Goal: Information Seeking & Learning: Learn about a topic

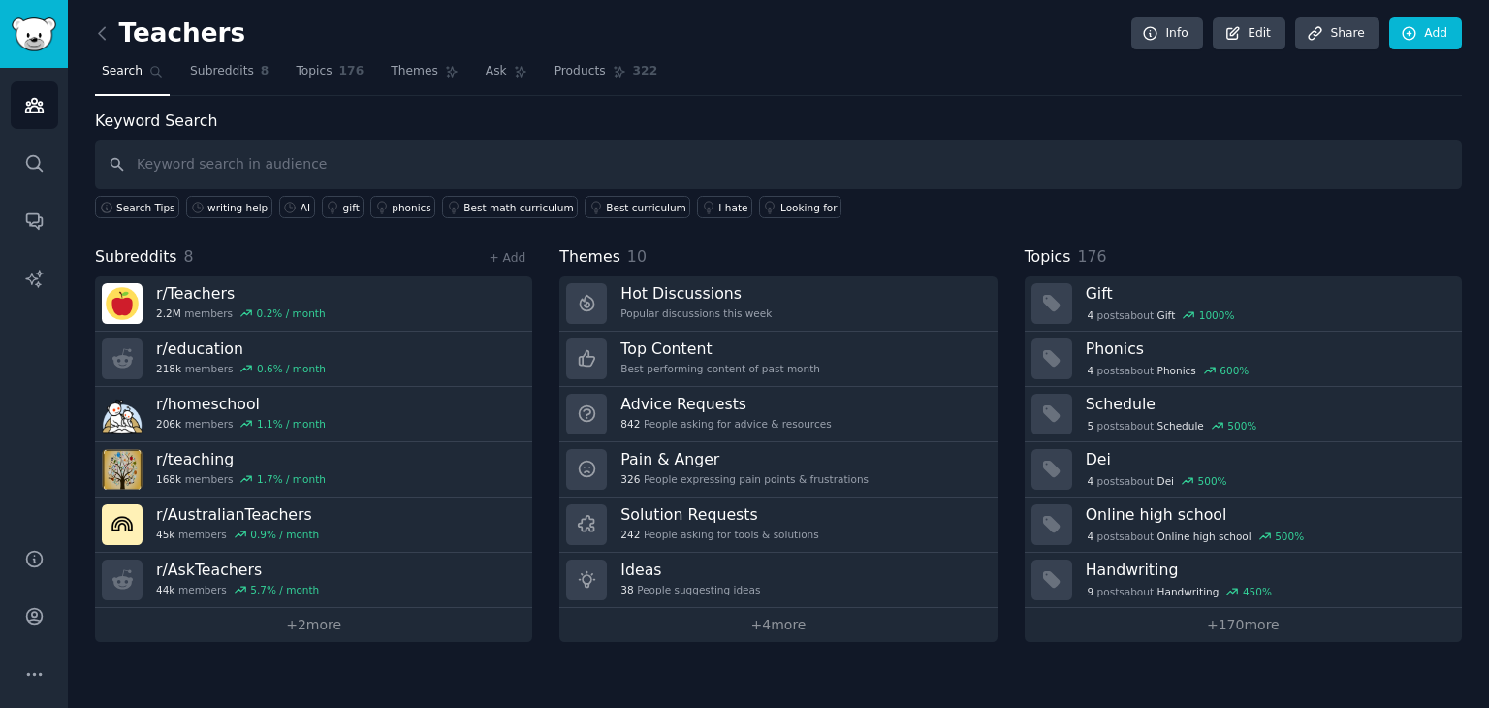
drag, startPoint x: 0, startPoint y: 0, endPoint x: 272, endPoint y: 148, distance: 309.4
click at [272, 148] on input "text" at bounding box center [778, 164] width 1367 height 49
type input "AI"
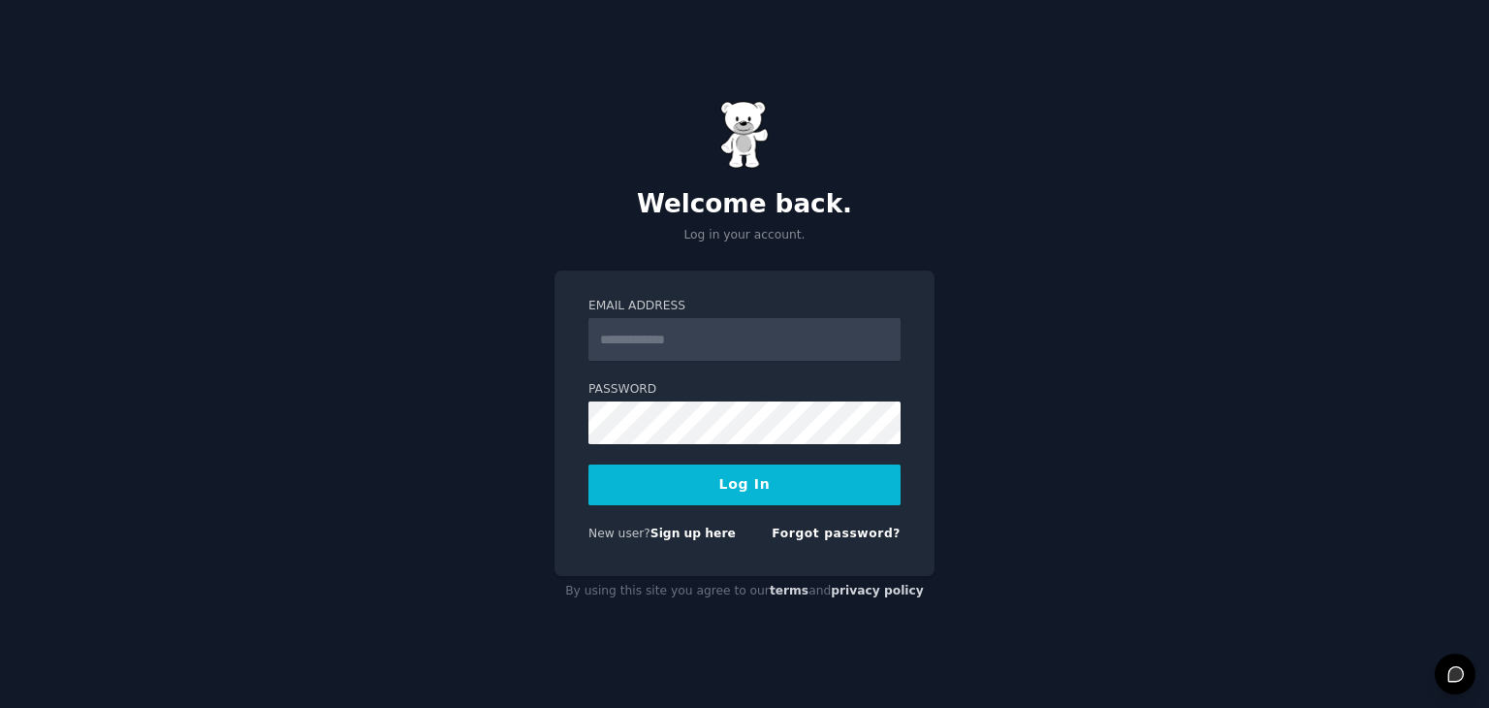
click at [695, 336] on input "Email Address" at bounding box center [745, 339] width 312 height 43
type input "**********"
click at [735, 491] on button "Log In" at bounding box center [745, 484] width 312 height 41
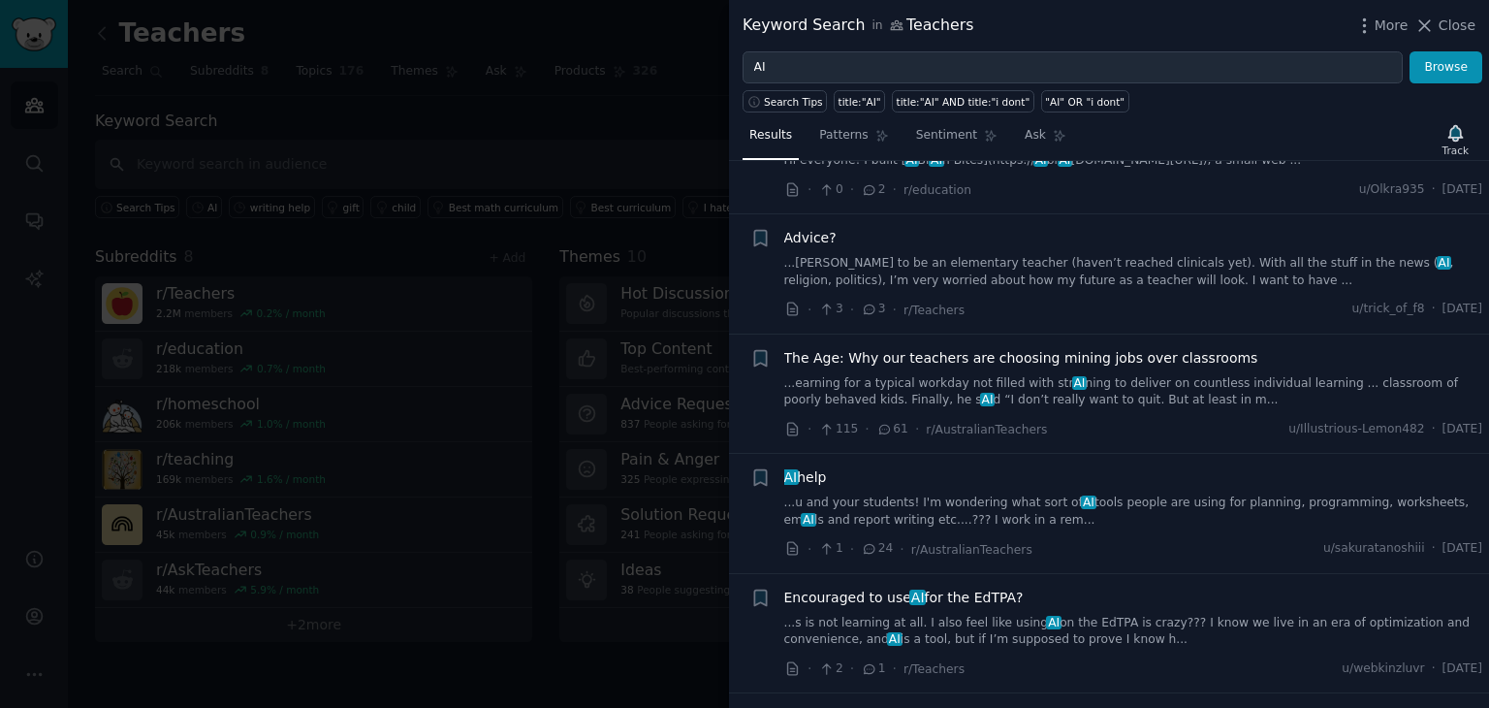
scroll to position [461, 0]
click at [888, 500] on link "...u and your students! I'm wondering what sort of AI tools people are using fo…" at bounding box center [1133, 511] width 699 height 34
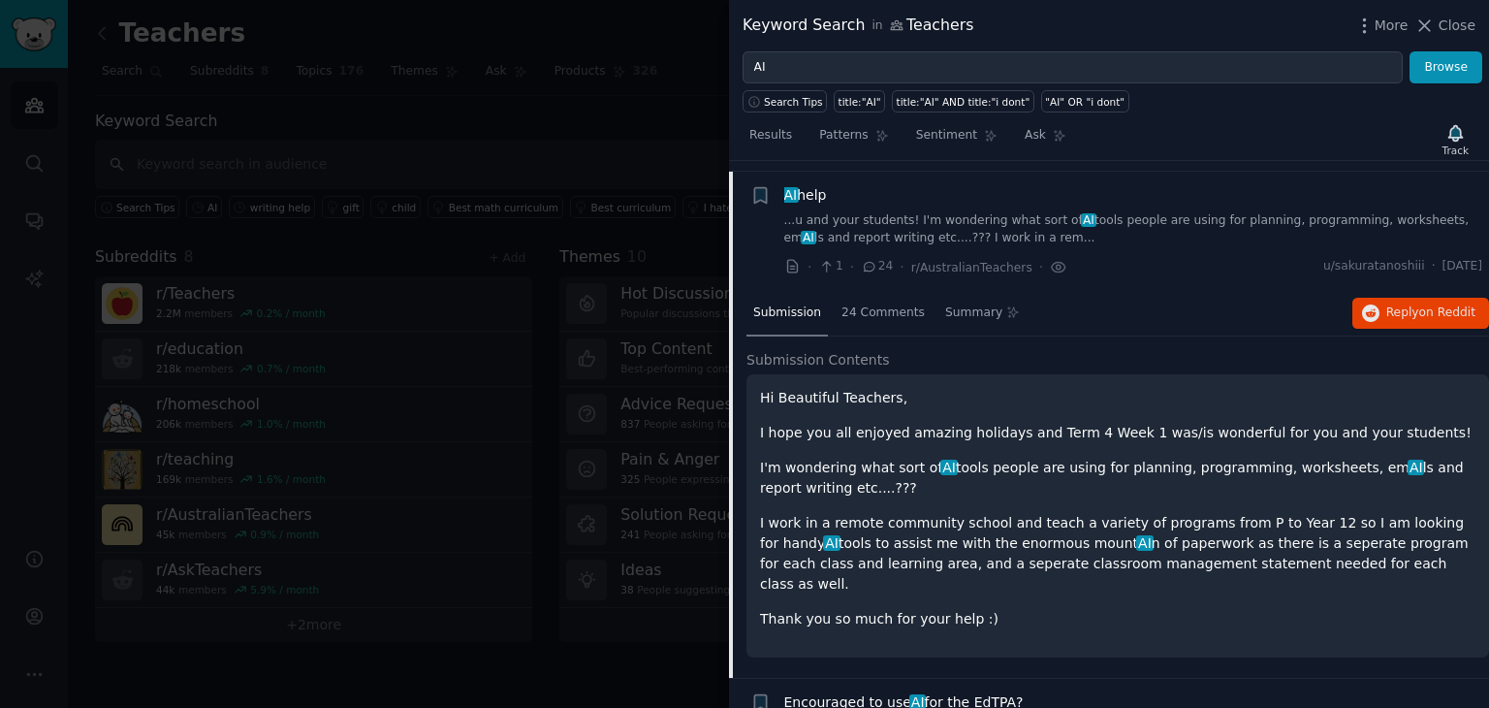
scroll to position [751, 0]
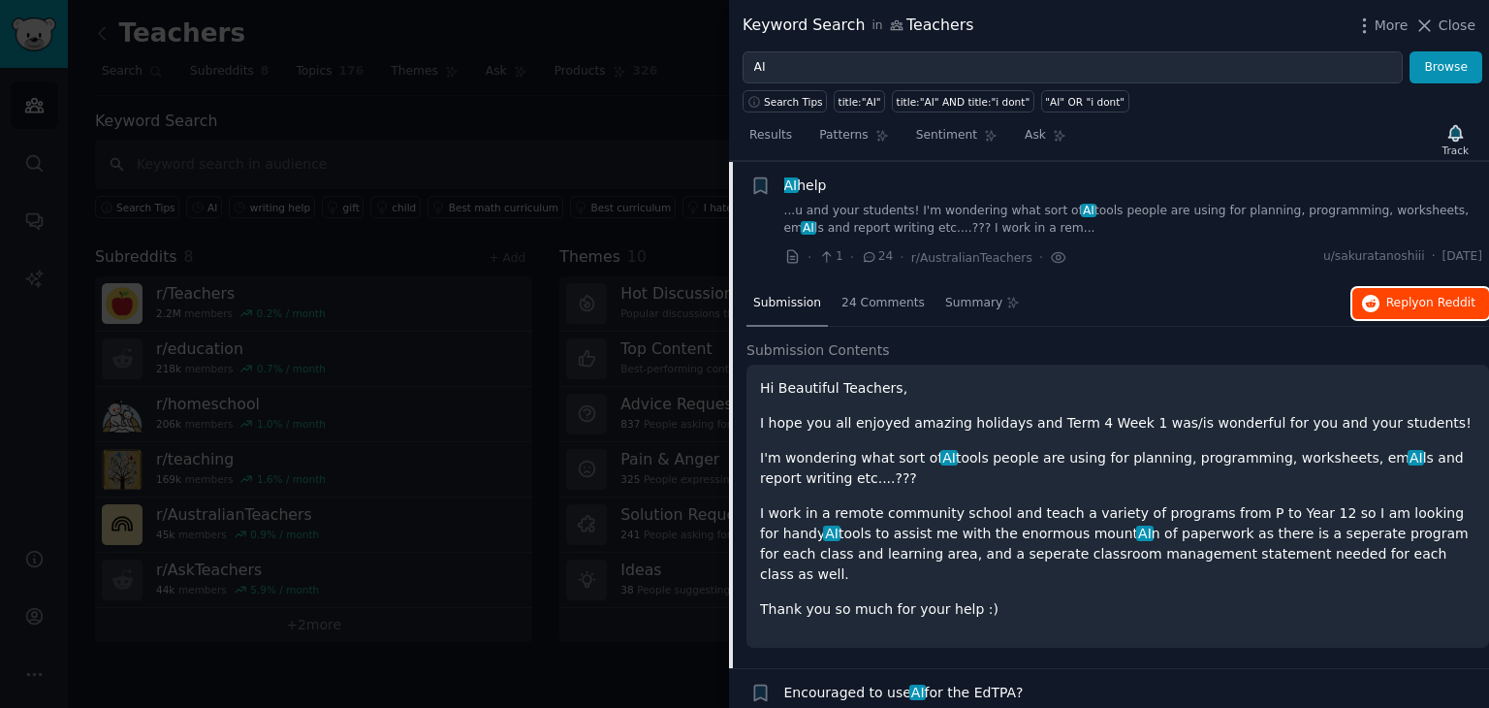
click at [1424, 302] on span "on Reddit" at bounding box center [1448, 303] width 56 height 14
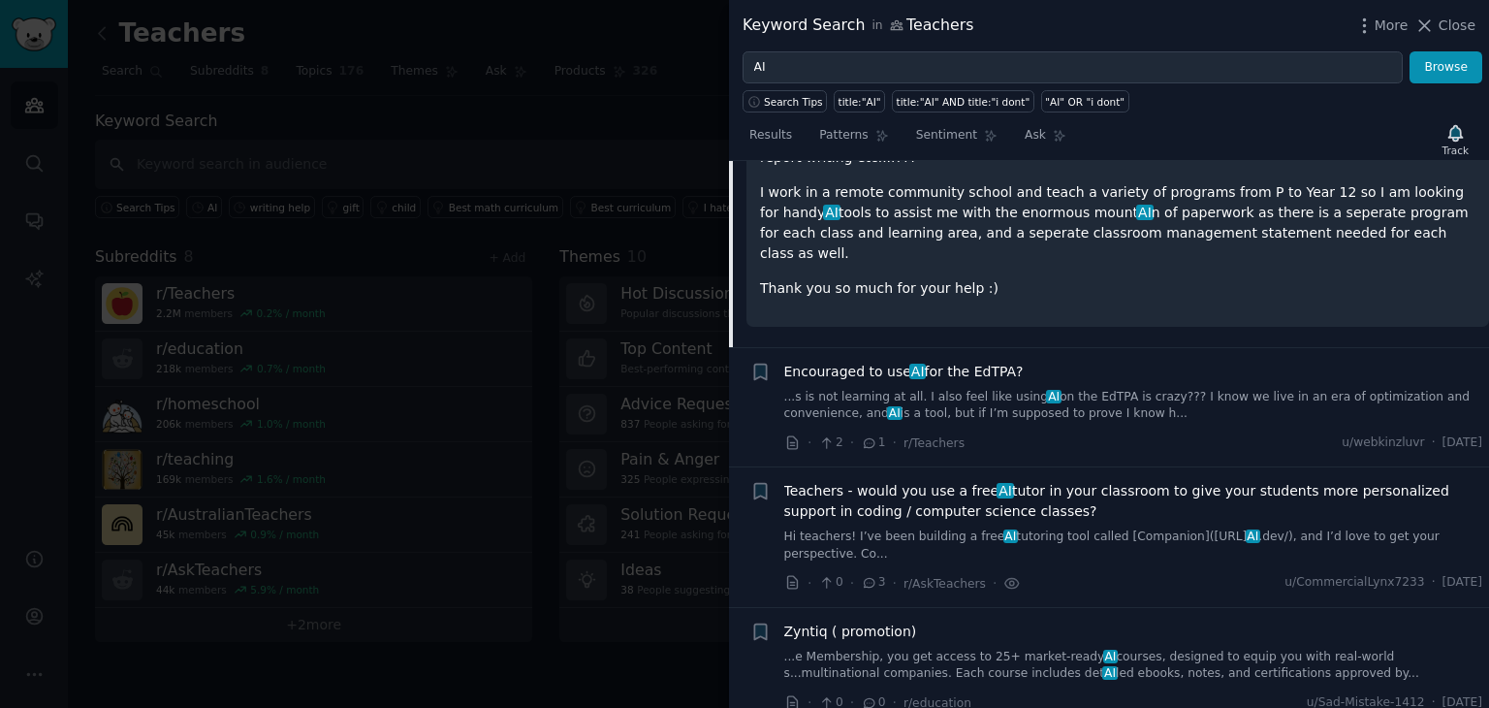
scroll to position [1113, 0]
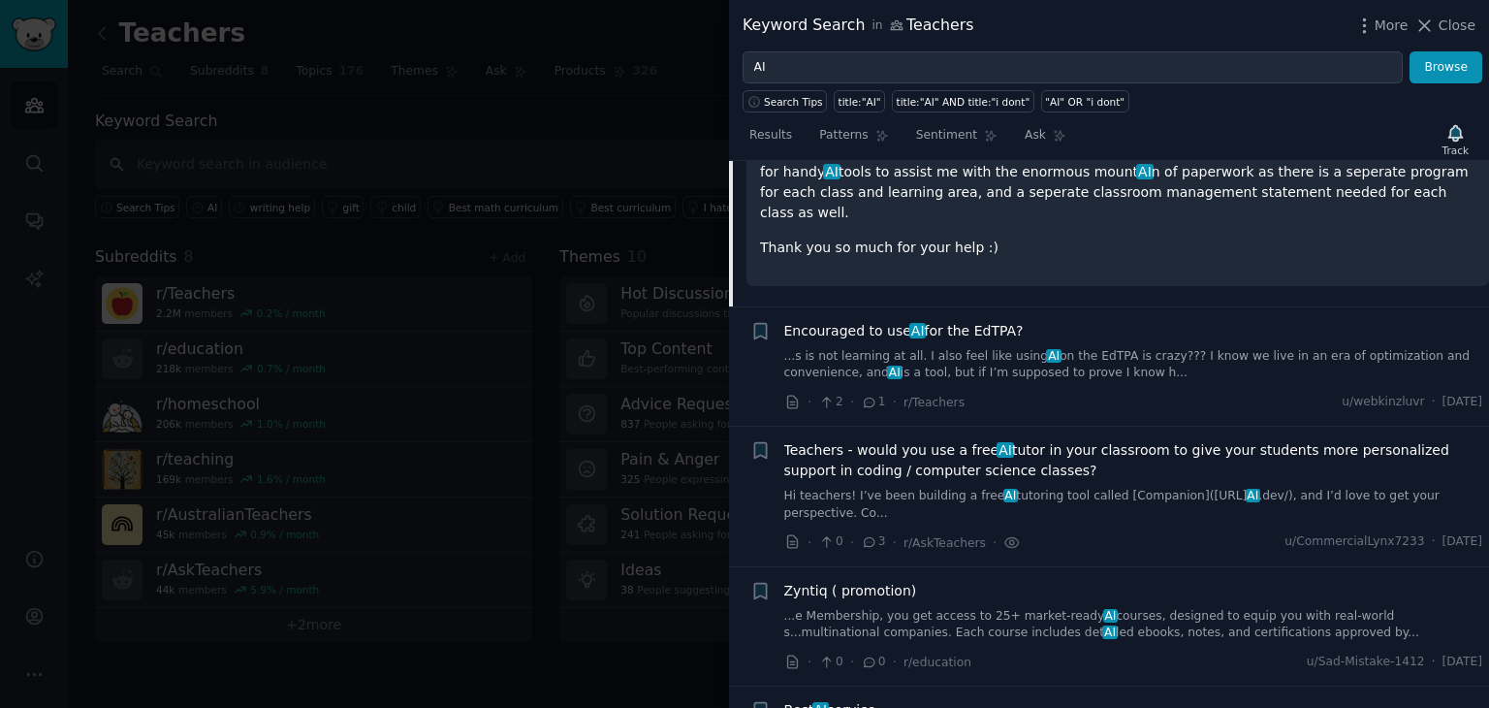
click at [943, 447] on span "Teachers - would you use a free AI tutor in your classroom to give your student…" at bounding box center [1133, 460] width 699 height 41
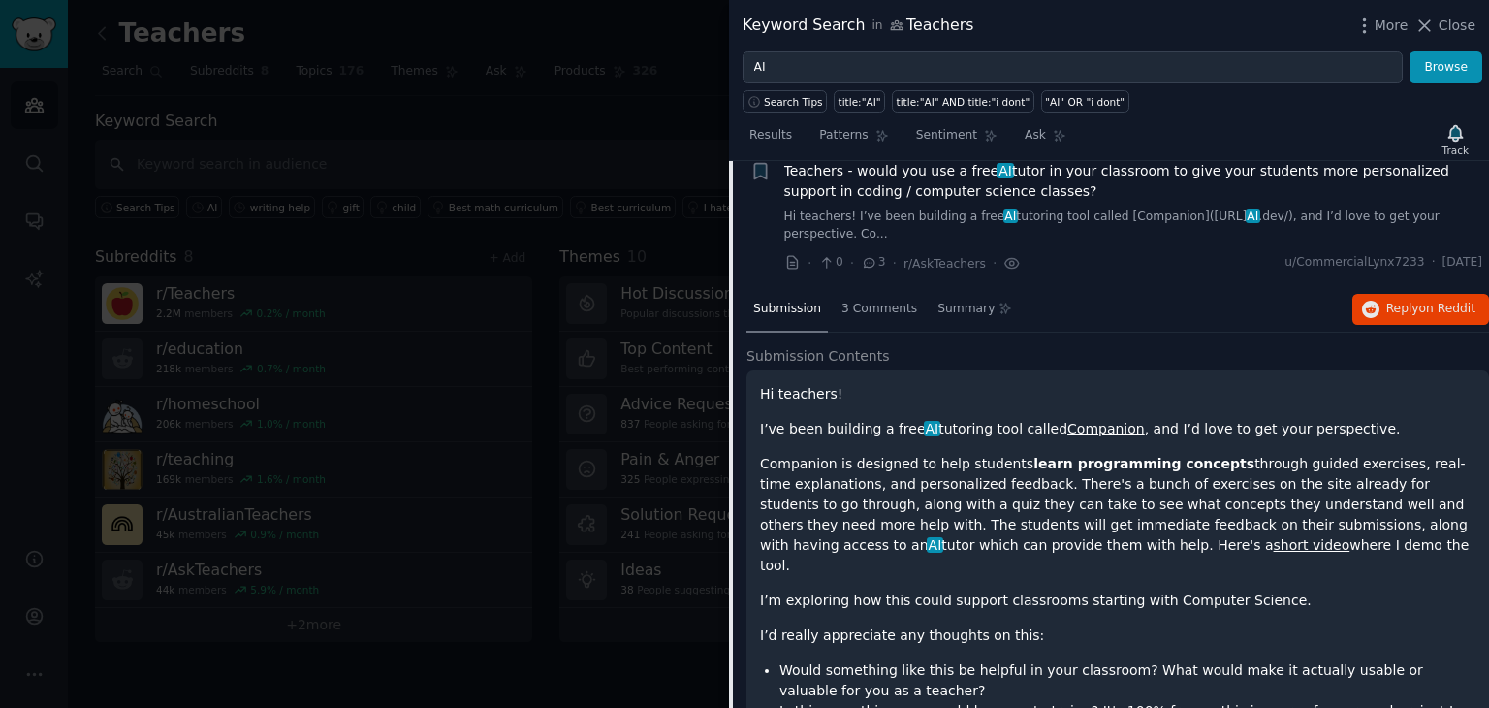
scroll to position [1005, 0]
drag, startPoint x: 1429, startPoint y: 289, endPoint x: 1431, endPoint y: 327, distance: 37.9
click at [1431, 327] on div "Submission 3 Comments Summary Reply on Reddit" at bounding box center [1118, 311] width 743 height 47
click at [1426, 308] on span "on Reddit" at bounding box center [1448, 310] width 56 height 14
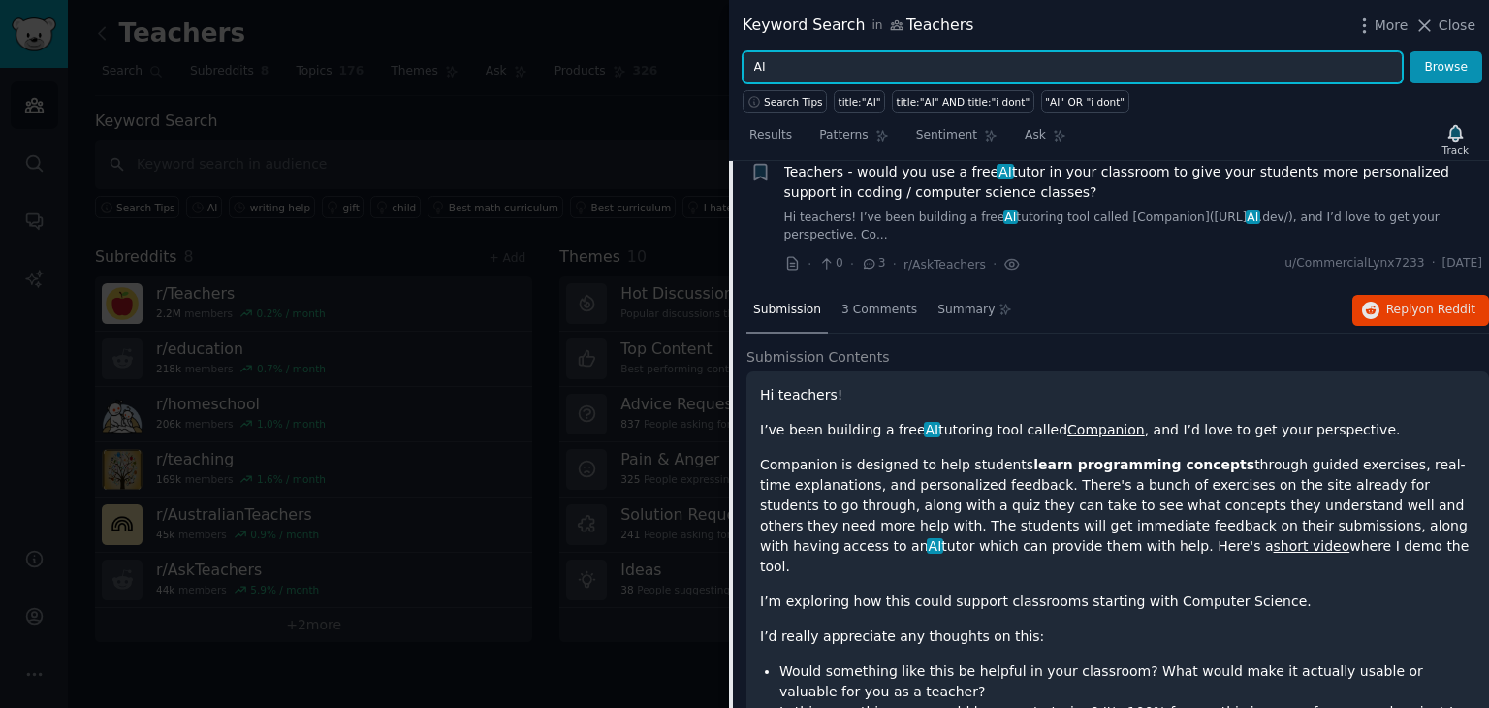
click at [854, 71] on input "AI" at bounding box center [1073, 67] width 660 height 33
type input "A"
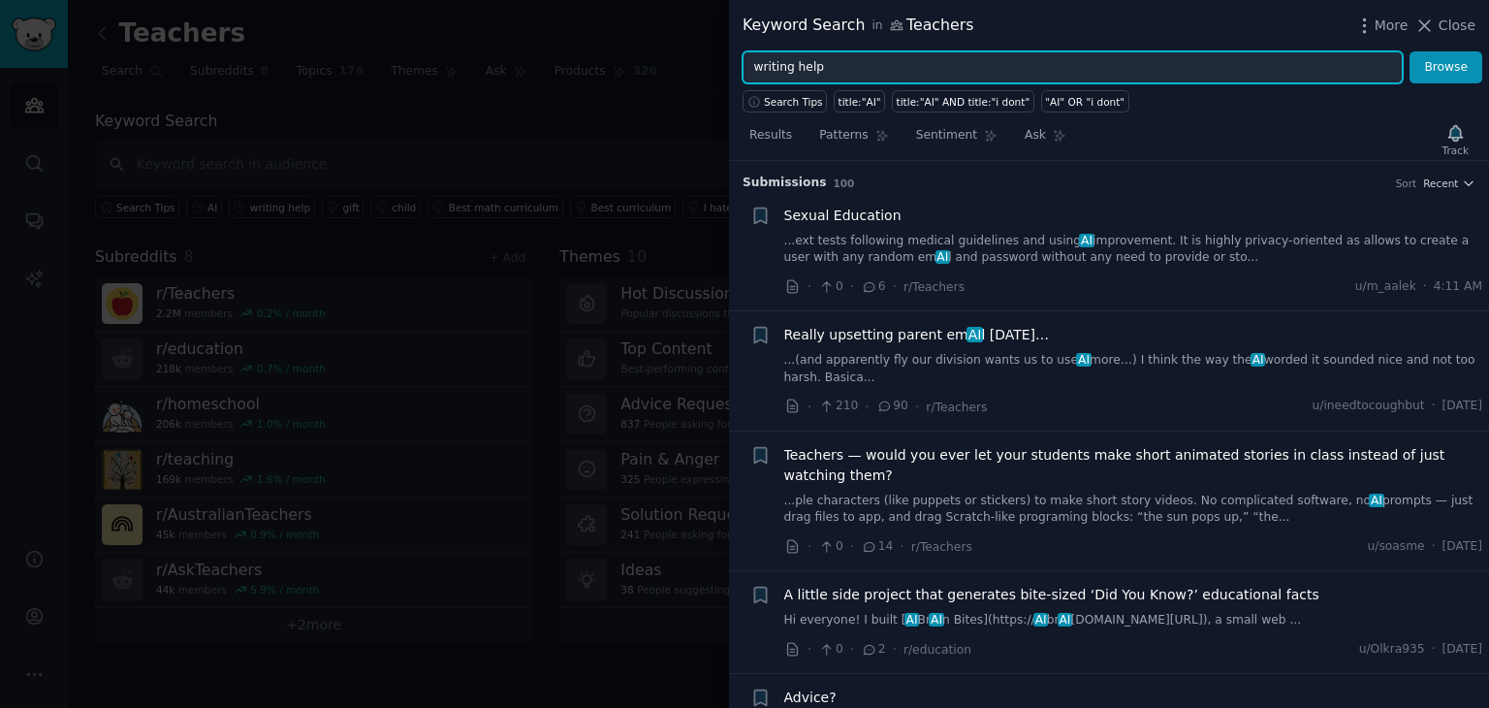
type input "writing help"
click at [1410, 51] on button "Browse" at bounding box center [1446, 67] width 73 height 33
